Goal: Task Accomplishment & Management: Complete application form

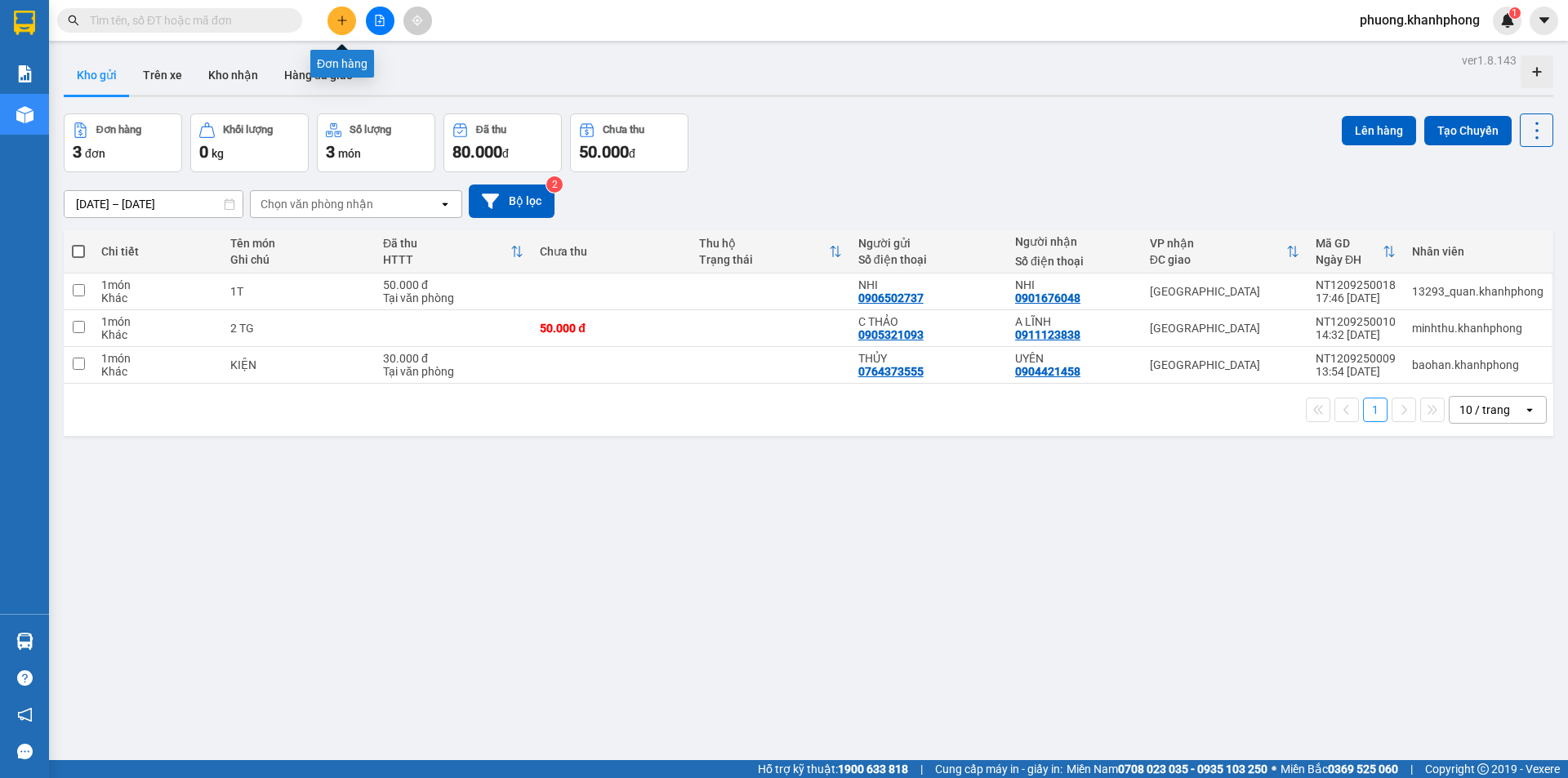
click at [328, 22] on button at bounding box center [342, 21] width 29 height 29
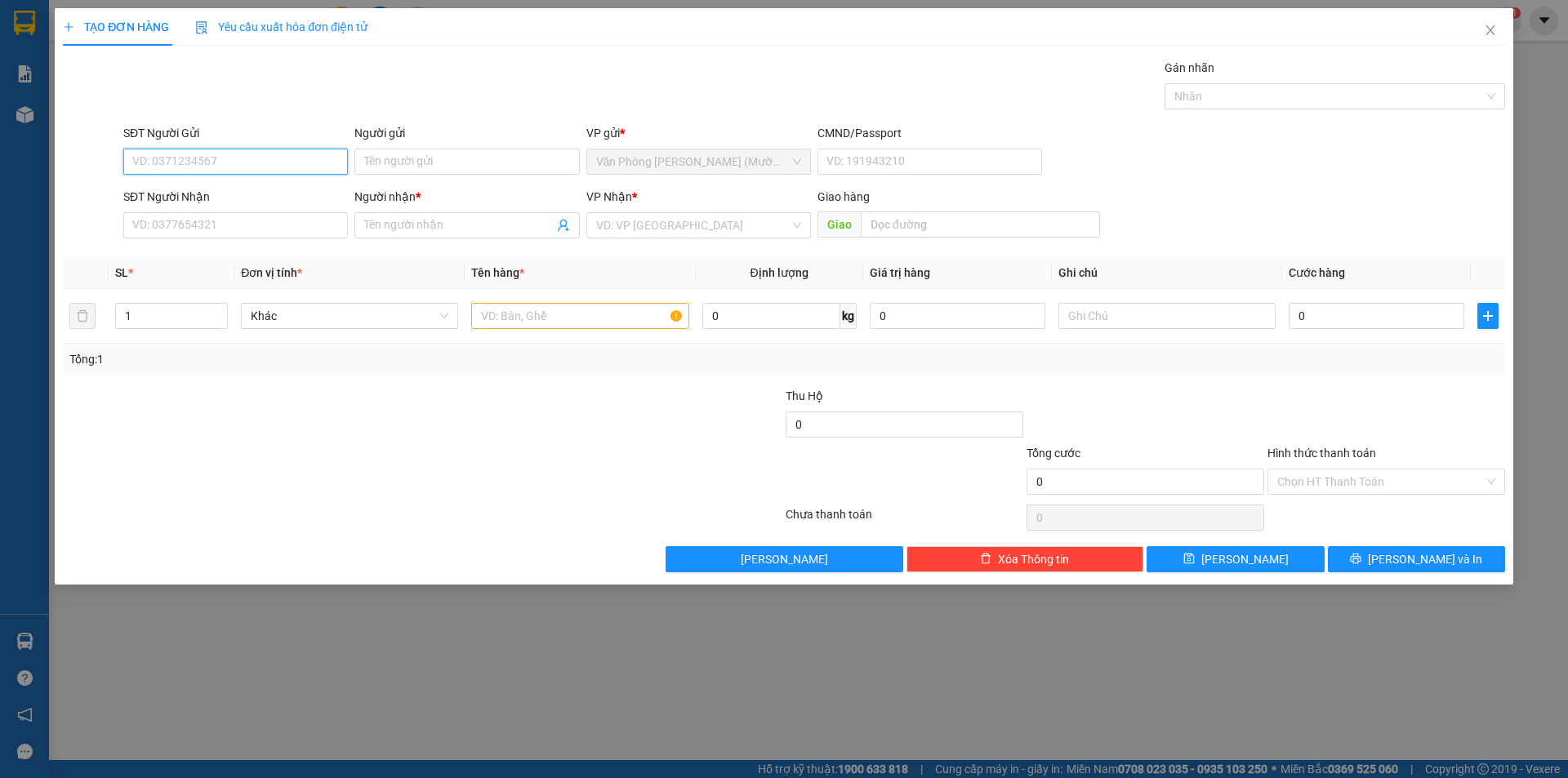
click at [201, 167] on input "SĐT Người Gửi" at bounding box center [236, 161] width 225 height 26
type input "0332559893"
click at [226, 189] on div "0332559893 - HẰNG" at bounding box center [236, 194] width 205 height 18
type input "HẰNG"
type input "0332559893"
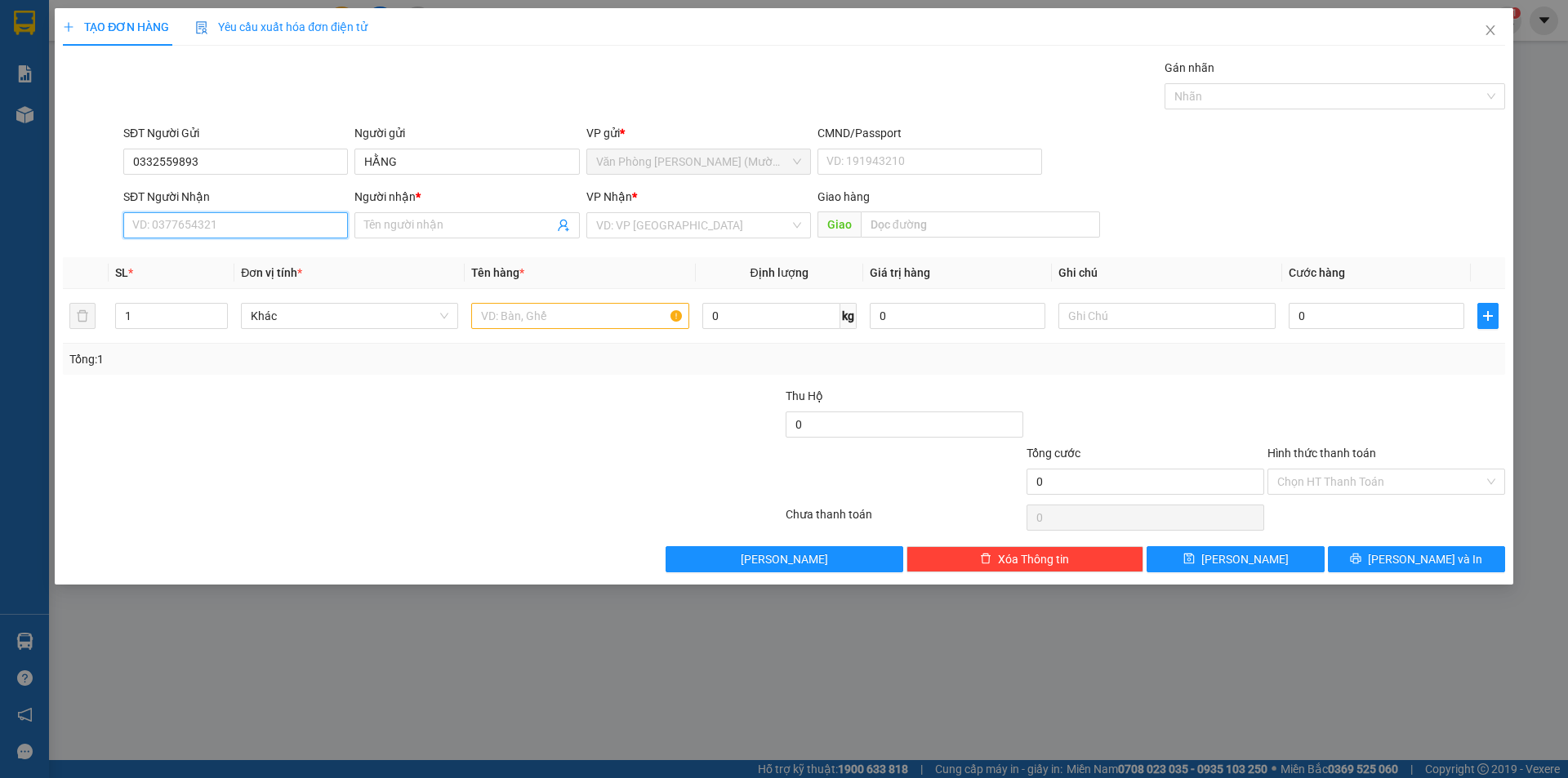
click at [223, 225] on input "SĐT Người Nhận" at bounding box center [236, 225] width 225 height 26
drag, startPoint x: 229, startPoint y: 283, endPoint x: 320, endPoint y: 282, distance: 91.0
click at [229, 284] on div "0978666634 - [PERSON_NAME]" at bounding box center [236, 284] width 205 height 18
type input "0978666634"
type input "PHƯƠNG"
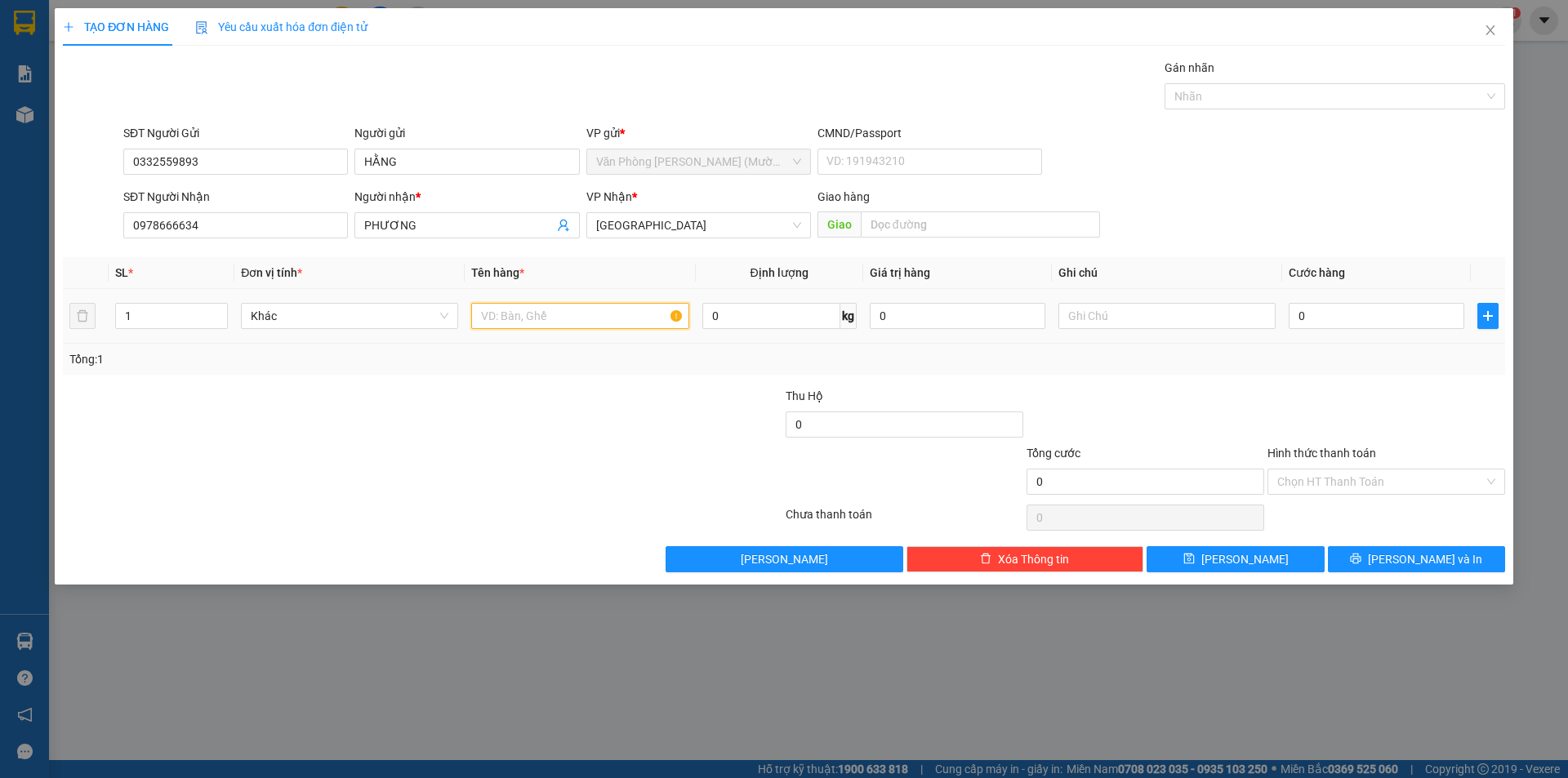
click at [570, 308] on input "text" at bounding box center [580, 316] width 218 height 26
click at [137, 325] on input "1" at bounding box center [171, 316] width 111 height 24
type input "2"
click at [532, 319] on input "text" at bounding box center [580, 316] width 218 height 26
type input "THÙNG"
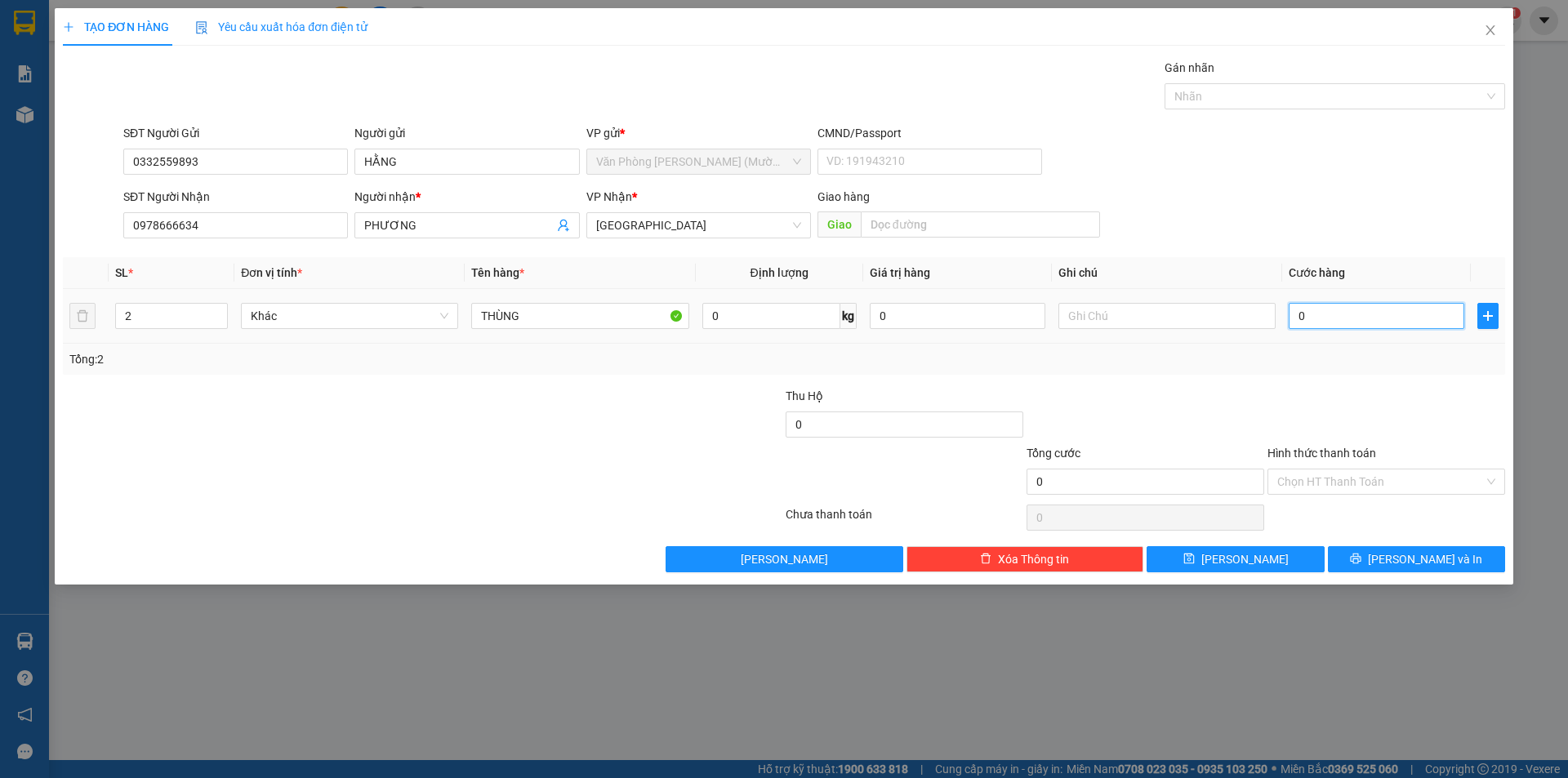
click at [1339, 312] on input "0" at bounding box center [1377, 316] width 176 height 26
type input "1"
type input "10"
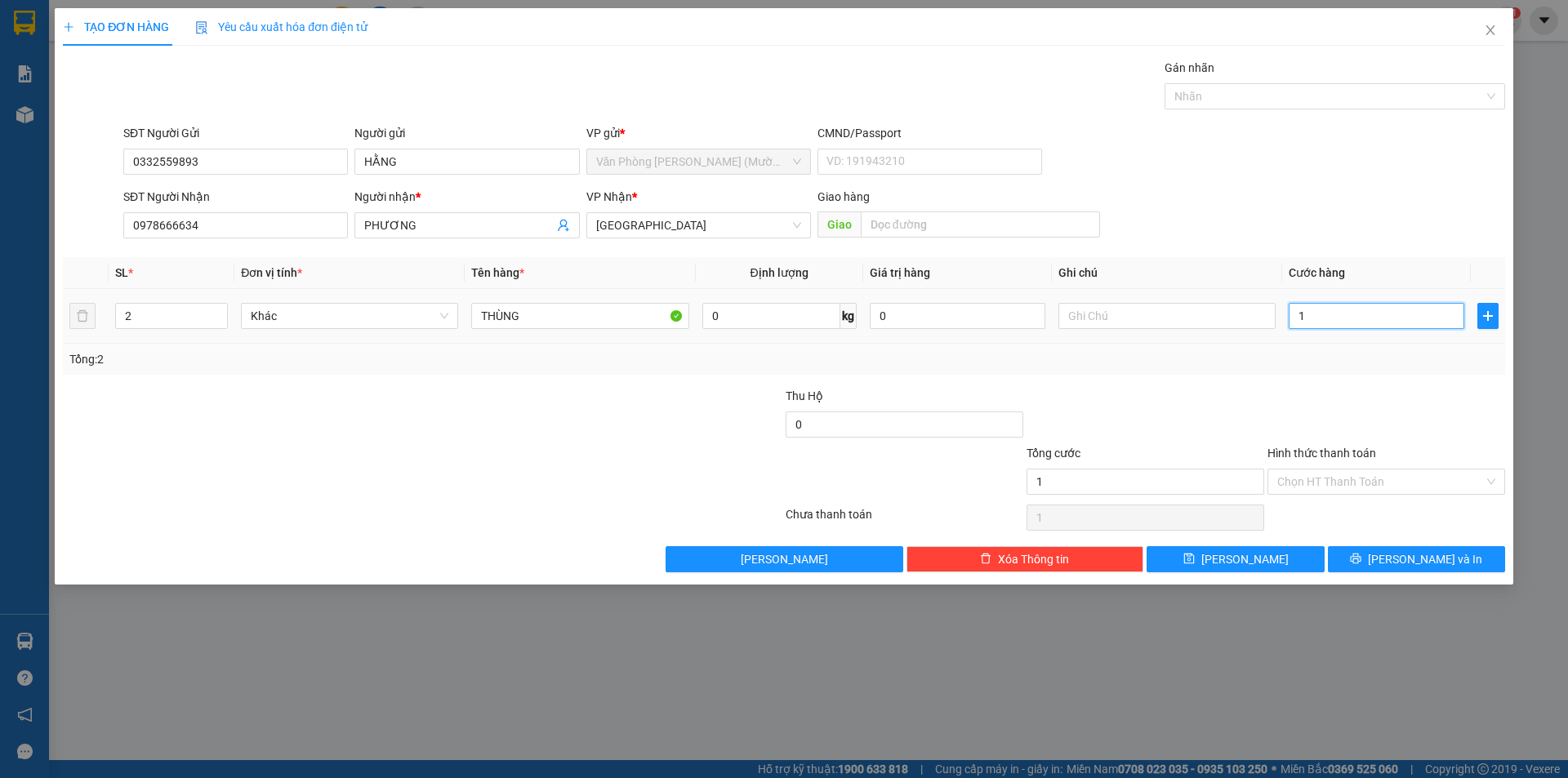
type input "10"
type input "100"
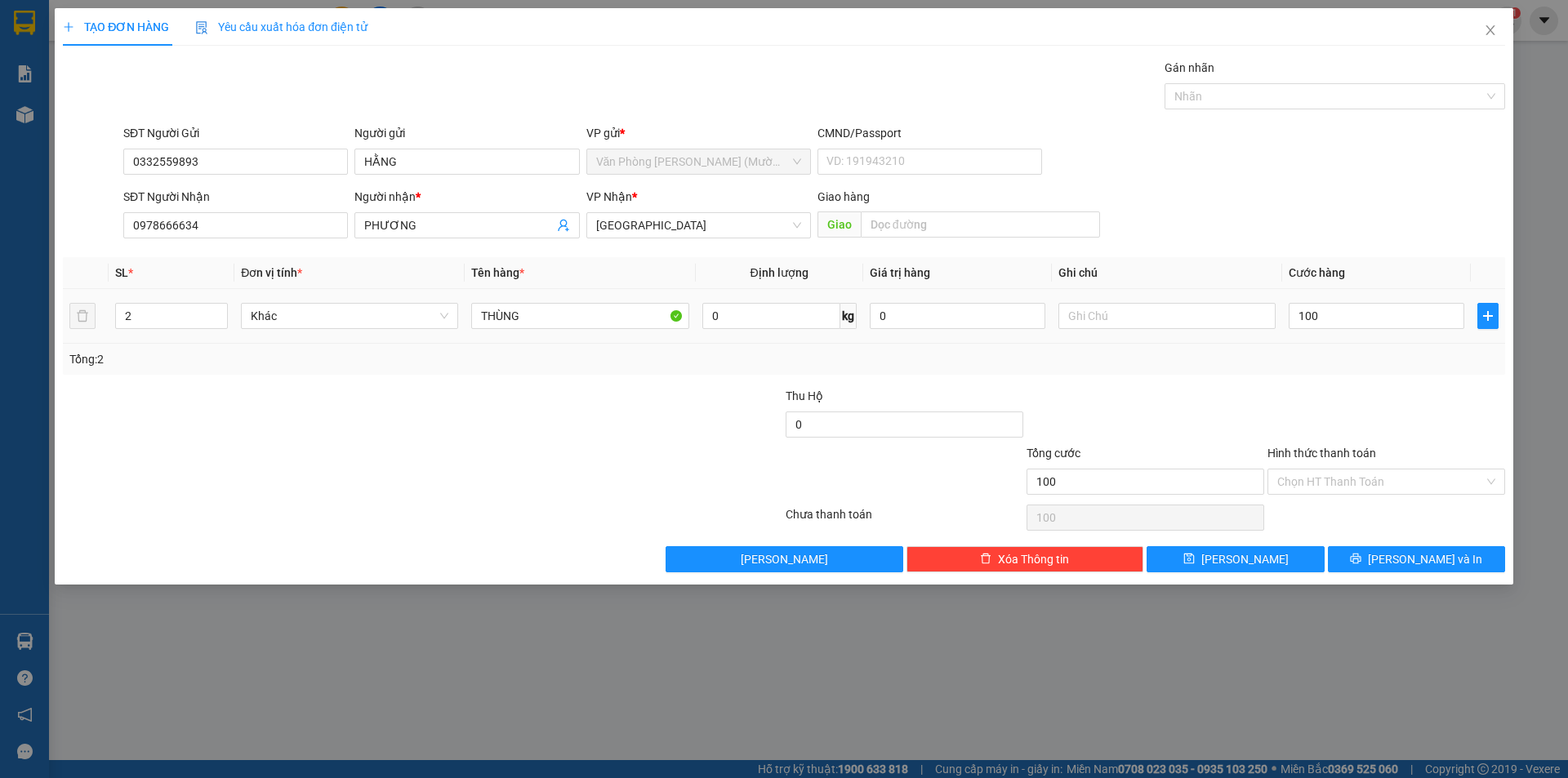
type input "100.000"
click at [1374, 394] on div at bounding box center [1387, 415] width 241 height 57
click at [1426, 569] on button "[PERSON_NAME] và In" at bounding box center [1416, 559] width 177 height 26
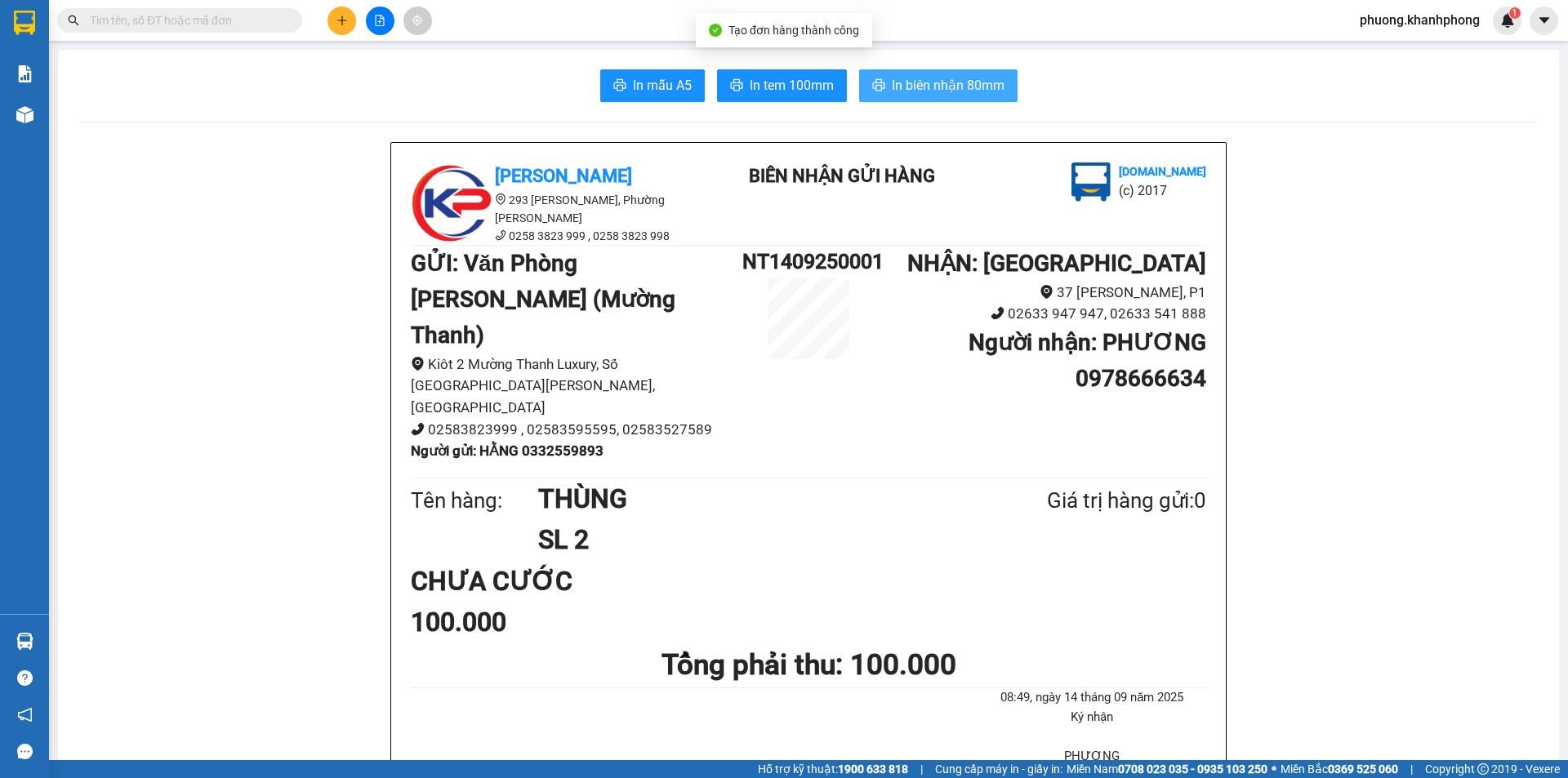
click at [905, 86] on span "In biên nhận 80mm" at bounding box center [948, 85] width 112 height 21
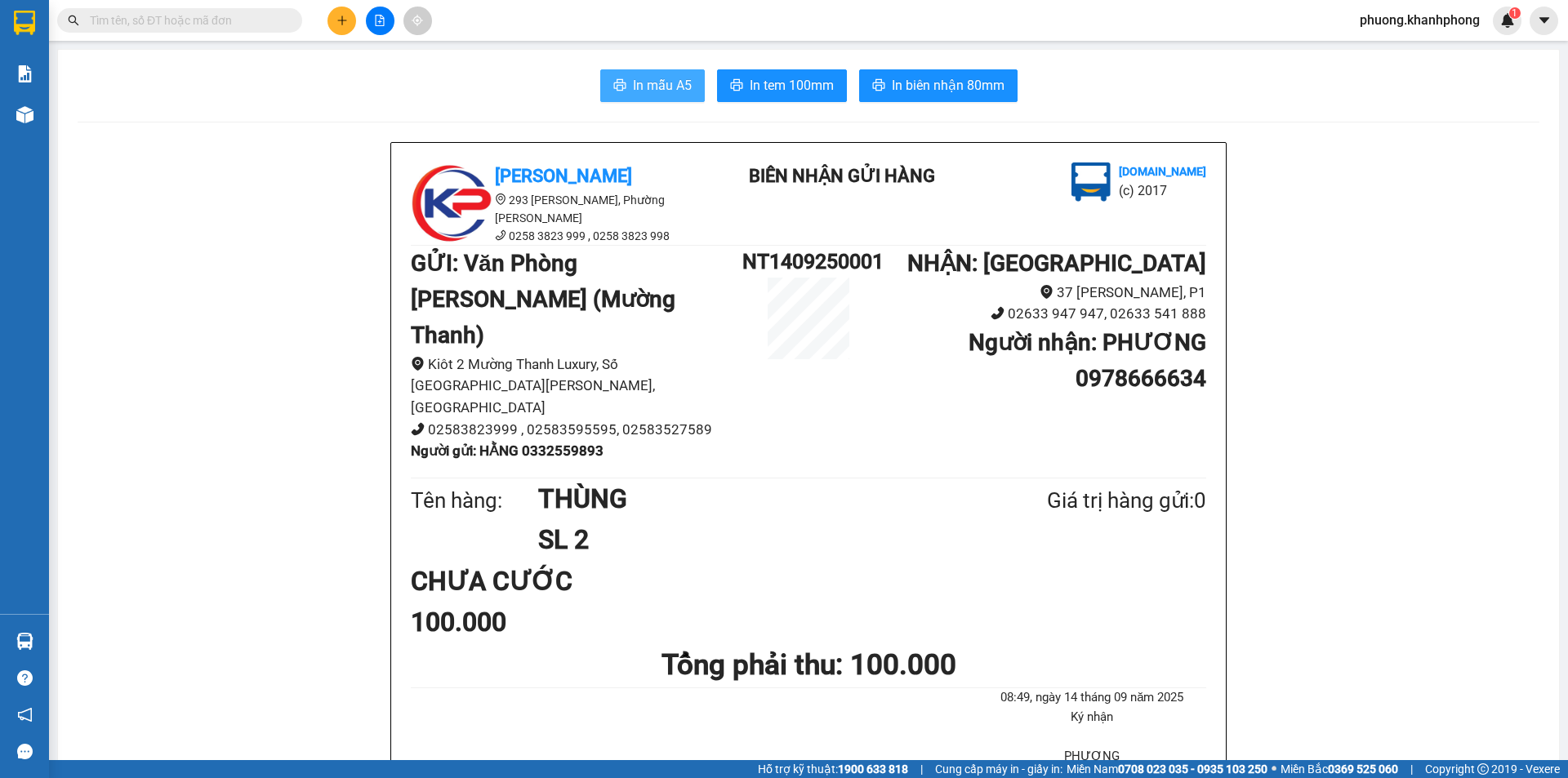
click at [661, 85] on span "In mẫu A5" at bounding box center [662, 85] width 59 height 21
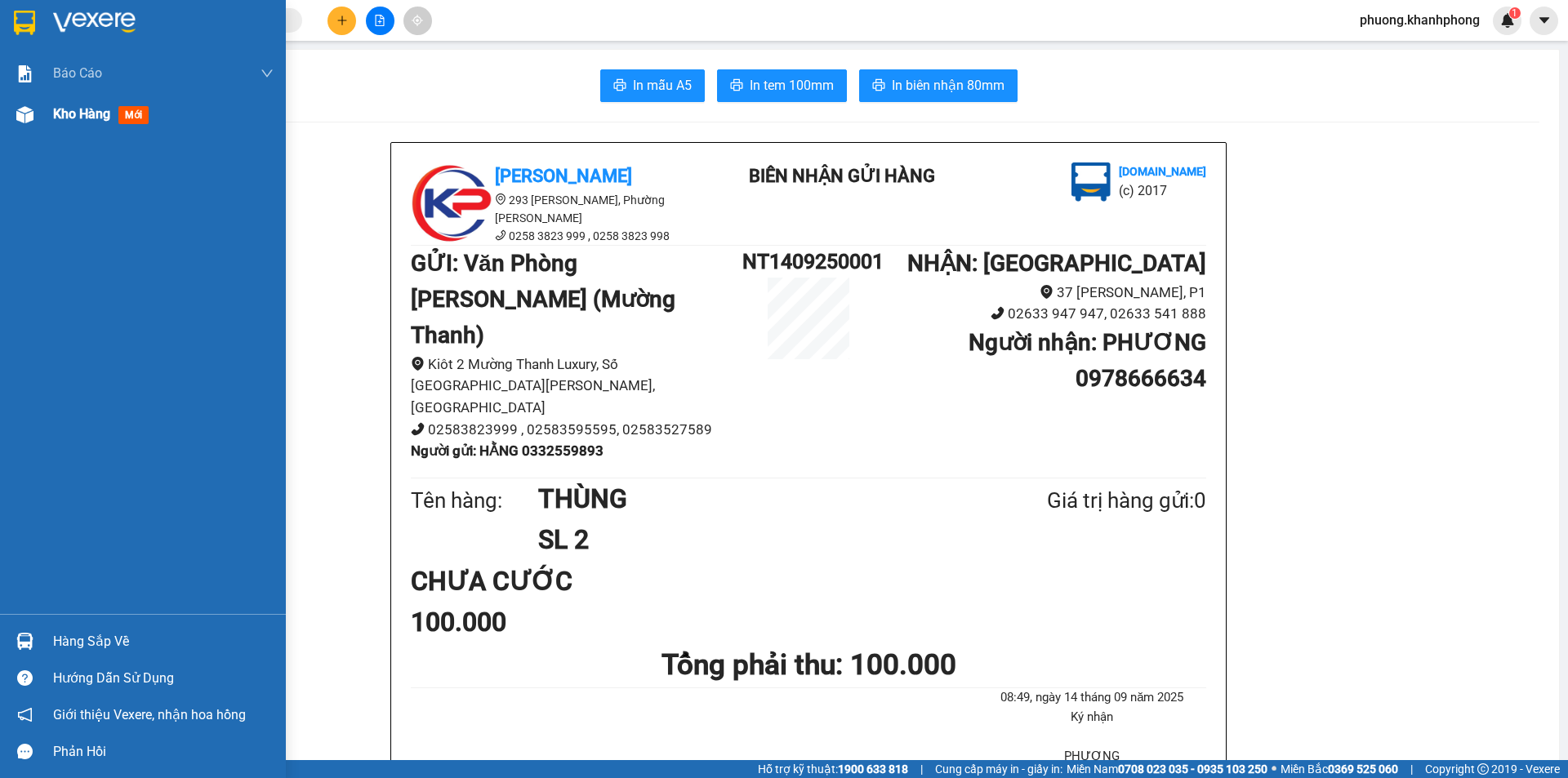
click at [14, 115] on div at bounding box center [25, 115] width 29 height 29
